Goal: Information Seeking & Learning: Learn about a topic

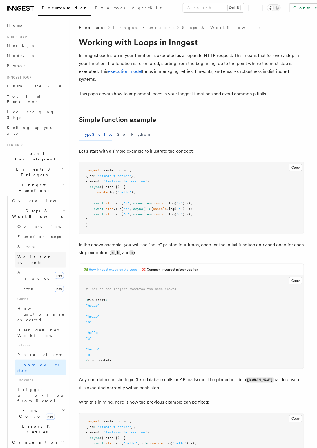
click at [31, 255] on span "Wait for events" at bounding box center [33, 260] width 33 height 10
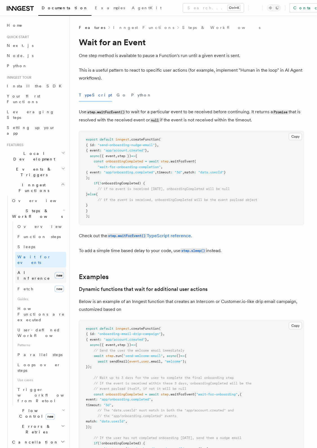
click at [39, 268] on link "AI Inference new" at bounding box center [40, 276] width 51 height 16
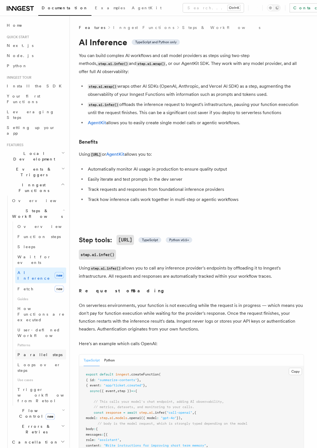
click at [30, 353] on span "Parallel steps" at bounding box center [39, 355] width 45 height 4
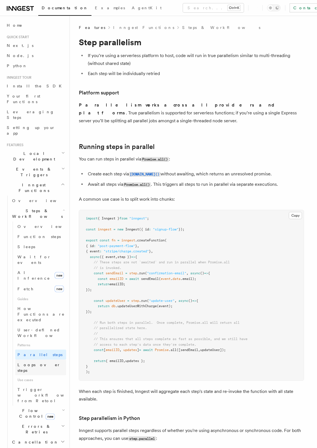
click at [38, 363] on span "Loops over steps" at bounding box center [38, 368] width 43 height 10
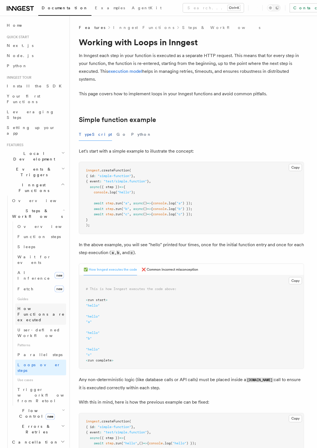
click at [31, 306] on span "How Functions are executed" at bounding box center [40, 314] width 47 height 16
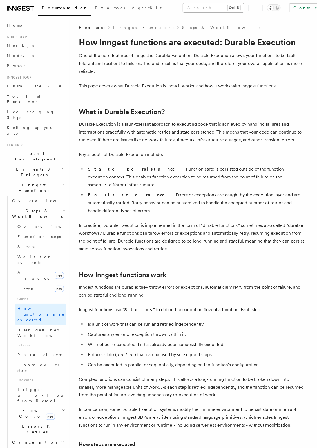
click at [183, 8] on button "Search... Ctrl+K" at bounding box center [213, 7] width 61 height 9
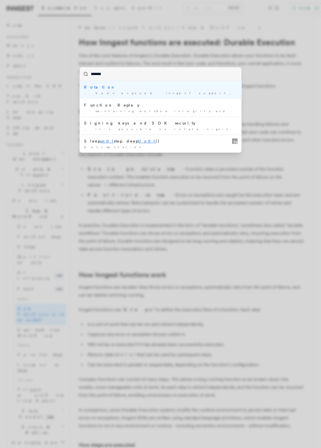
click at [96, 74] on input "*******" at bounding box center [161, 73] width 162 height 13
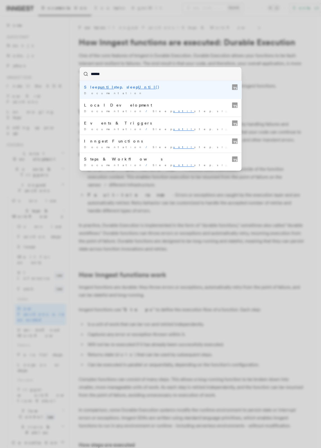
type input "*****"
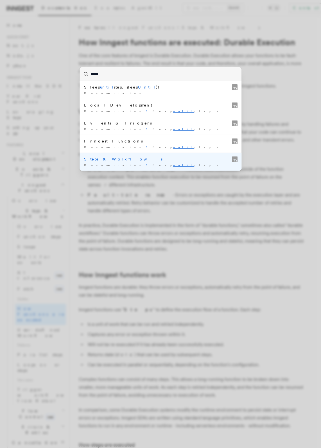
click at [103, 163] on span "Documentation" at bounding box center [113, 164] width 59 height 3
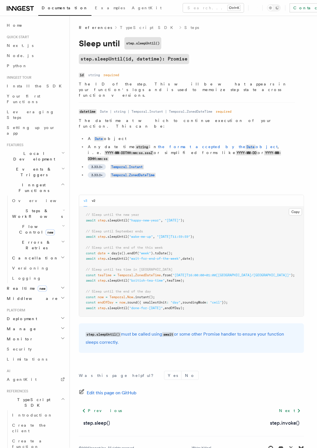
click at [27, 208] on span "Steps & Workflows" at bounding box center [36, 213] width 53 height 11
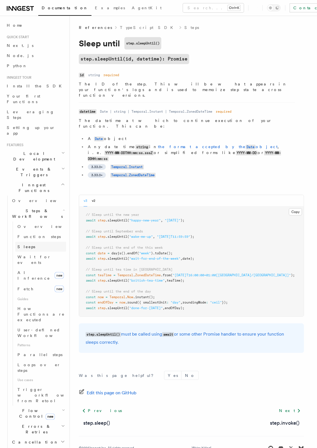
click at [28, 245] on span "Sleeps" at bounding box center [26, 247] width 18 height 4
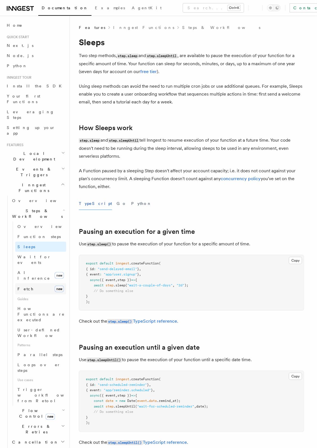
click at [31, 283] on link "Fetch new" at bounding box center [40, 288] width 51 height 11
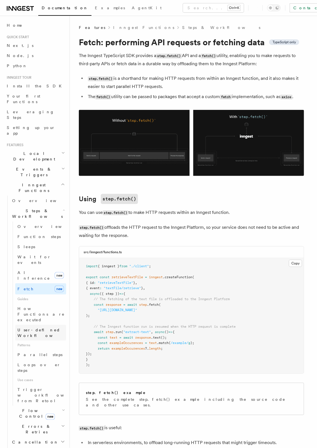
click at [39, 328] on span "User-defined Workflows" at bounding box center [42, 333] width 51 height 10
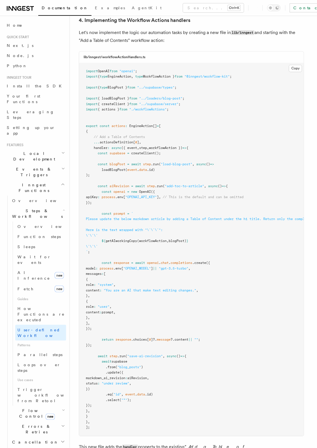
scroll to position [2109, 0]
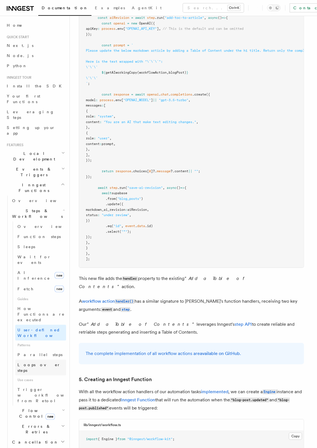
click at [45, 363] on span "Loops over steps" at bounding box center [38, 368] width 43 height 10
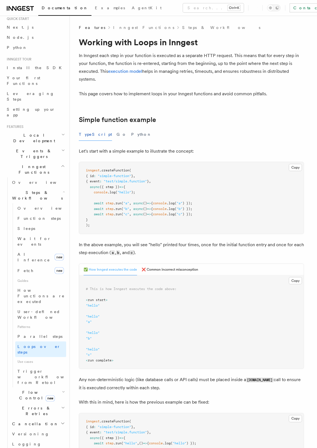
scroll to position [28, 0]
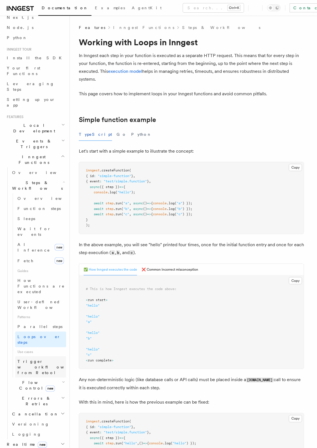
click at [43, 359] on span "Trigger workflows from Retool" at bounding box center [48, 367] width 62 height 17
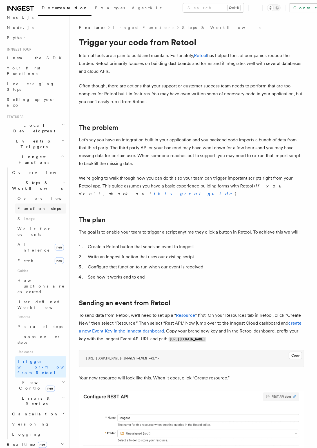
click at [27, 206] on span "Function steps" at bounding box center [38, 209] width 43 height 6
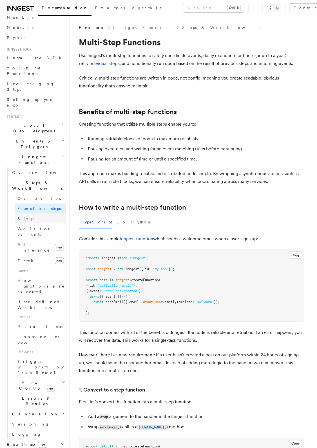
click at [29, 214] on link "Sleeps" at bounding box center [40, 219] width 51 height 10
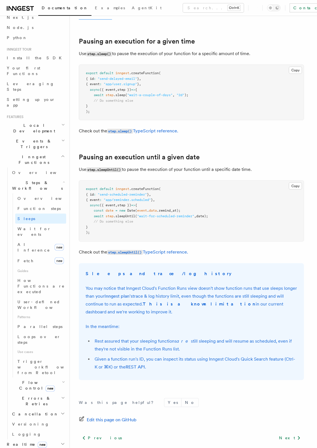
scroll to position [225, 0]
